Goal: Information Seeking & Learning: Learn about a topic

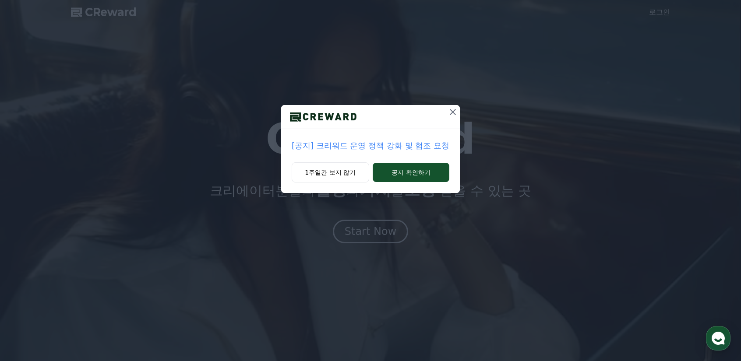
click at [363, 145] on p "[공지] 크리워드 운영 정책 강화 및 협조 요청" at bounding box center [371, 146] width 158 height 12
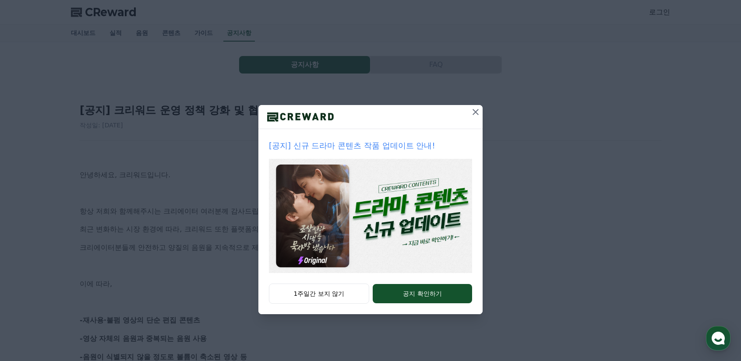
click at [476, 114] on icon at bounding box center [475, 112] width 11 height 11
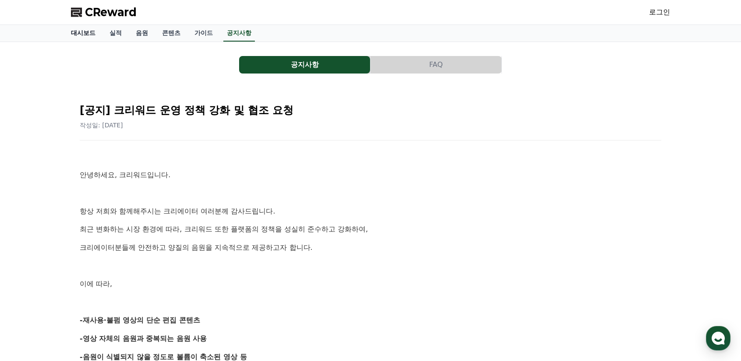
click at [86, 33] on link "대시보드" at bounding box center [83, 33] width 39 height 17
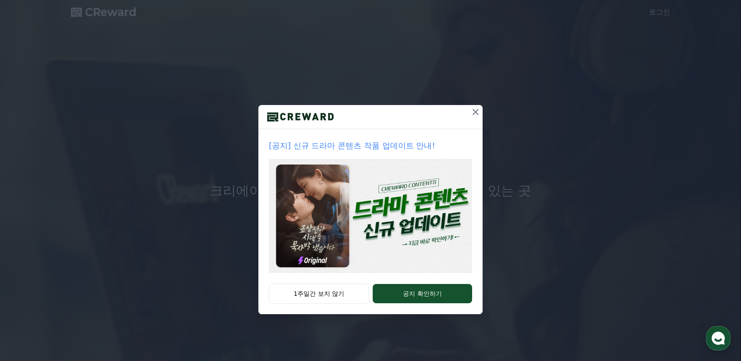
click at [475, 109] on icon at bounding box center [475, 112] width 11 height 11
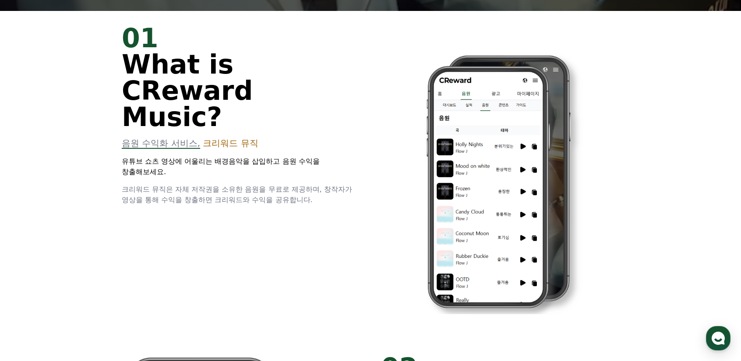
scroll to position [482, 0]
